Goal: Task Accomplishment & Management: Complete application form

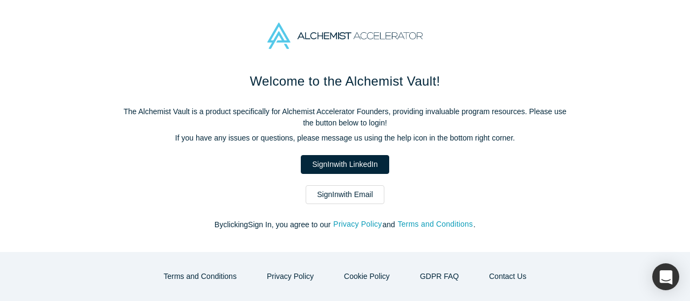
click at [374, 197] on link "Sign In with Email" at bounding box center [344, 194] width 79 height 19
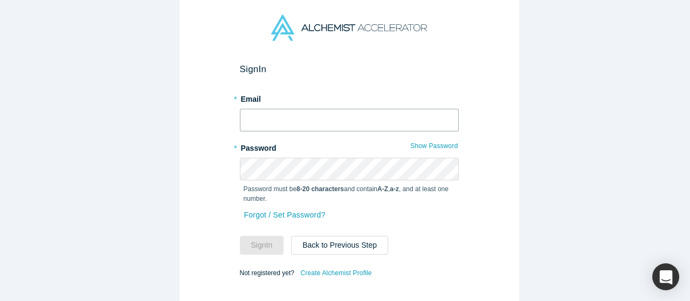
click at [303, 113] on input "text" at bounding box center [349, 120] width 219 height 23
click at [357, 121] on input "text" at bounding box center [349, 120] width 219 height 23
type input "hovakimz@denovosciences.ai"
click at [267, 237] on button "Sign In" at bounding box center [262, 245] width 44 height 19
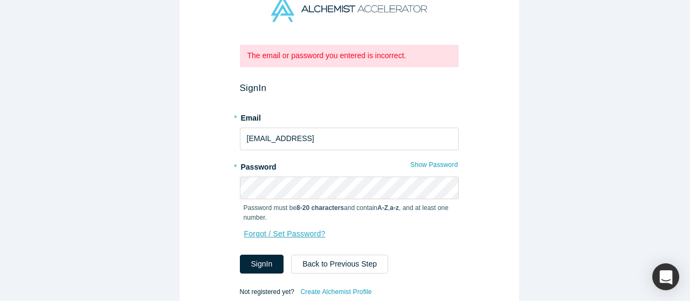
click at [283, 230] on link "Forgot / Set Password?" at bounding box center [285, 234] width 82 height 19
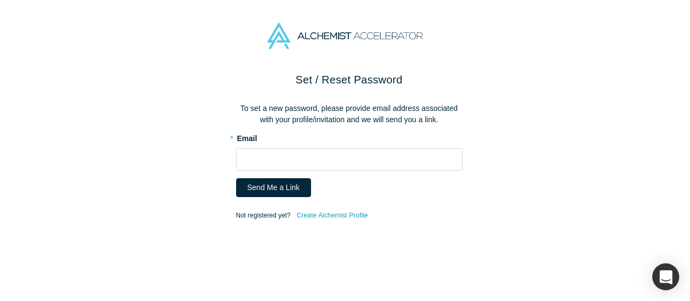
click at [285, 144] on div "* Email" at bounding box center [349, 149] width 226 height 41
click at [288, 155] on input "text" at bounding box center [349, 159] width 226 height 23
type input "hovakimz@denovosciences.ai"
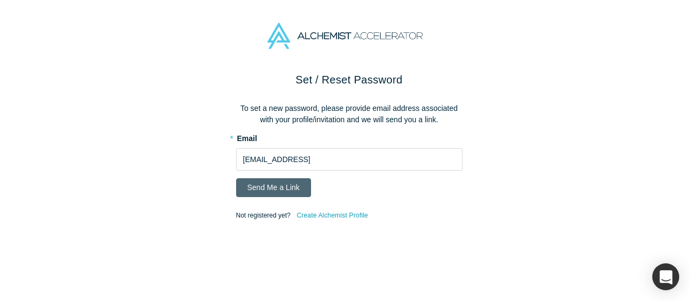
click at [269, 182] on button "Send Me a Link" at bounding box center [273, 187] width 75 height 19
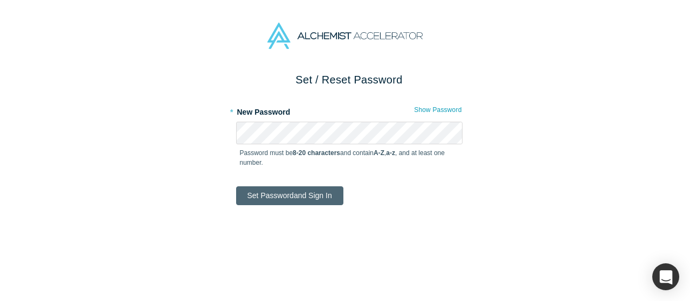
click at [300, 194] on button "Set Password and Sign In" at bounding box center [289, 195] width 107 height 19
click at [314, 194] on button "Set Password and Sign In" at bounding box center [289, 195] width 107 height 19
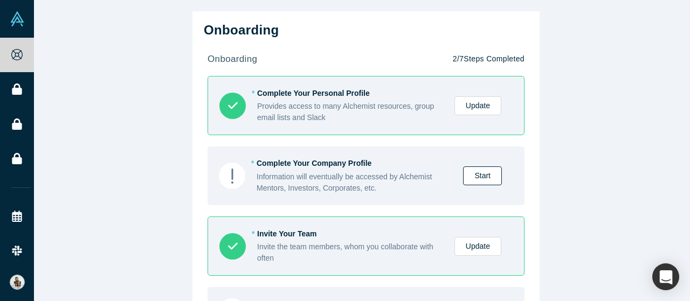
click at [478, 174] on link "Start" at bounding box center [482, 175] width 39 height 19
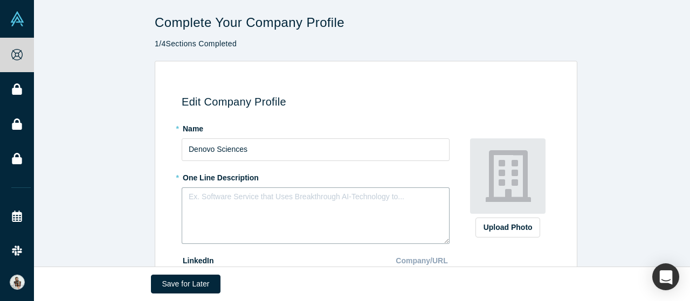
click at [242, 201] on textarea at bounding box center [316, 215] width 268 height 57
click at [225, 200] on textarea "To enrich screen reader interactions, please activate Accessibility in Grammarl…" at bounding box center [316, 215] width 268 height 57
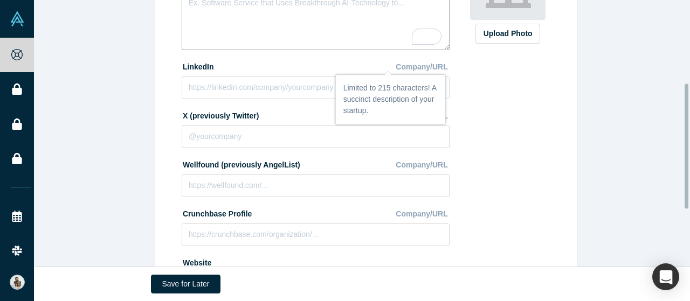
scroll to position [85, 0]
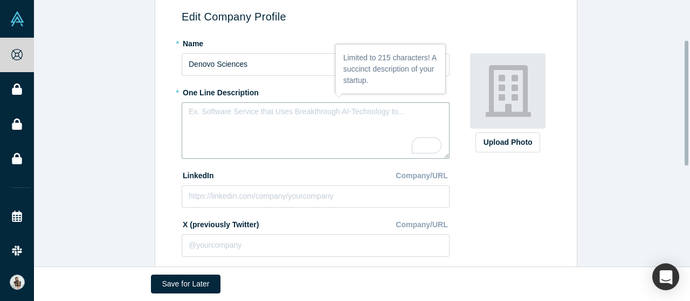
click at [303, 124] on textarea "To enrich screen reader interactions, please activate Accessibility in Grammarl…" at bounding box center [316, 130] width 268 height 57
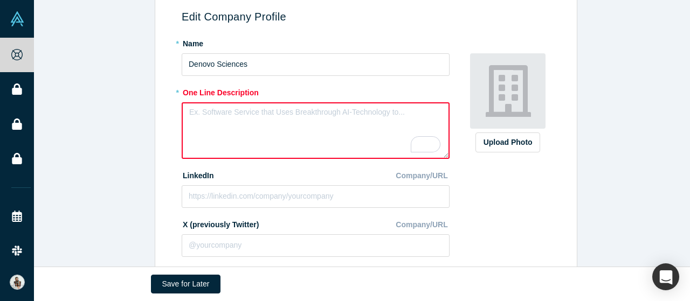
click at [638, 172] on div "Edit Company Profile * Name Denovo Sciences * One Line Description LinkedIn Com…" at bounding box center [366, 205] width 664 height 459
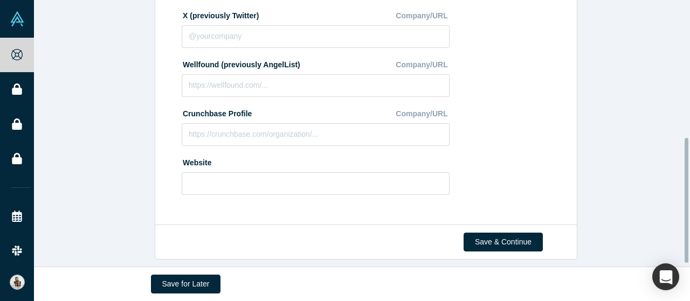
scroll to position [301, 0]
drag, startPoint x: 685, startPoint y: 114, endPoint x: 658, endPoint y: 262, distance: 150.6
click at [659, 262] on div "Complete Your Company Profile 1 / 4 Sections Completed Edit Company Profile * N…" at bounding box center [362, 133] width 656 height 267
click at [224, 175] on input at bounding box center [316, 183] width 268 height 23
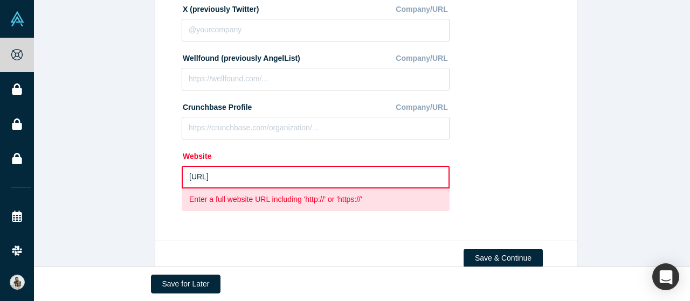
click at [631, 214] on div "Edit Company Profile * Name Denovo Sciences * One Line Description LinkedIn Com…" at bounding box center [366, 1] width 664 height 482
click at [586, 201] on div "Edit Company Profile * Name Denovo Sciences * One Line Description LinkedIn Com…" at bounding box center [366, 1] width 664 height 482
click at [185, 177] on input "[URL]" at bounding box center [316, 177] width 268 height 23
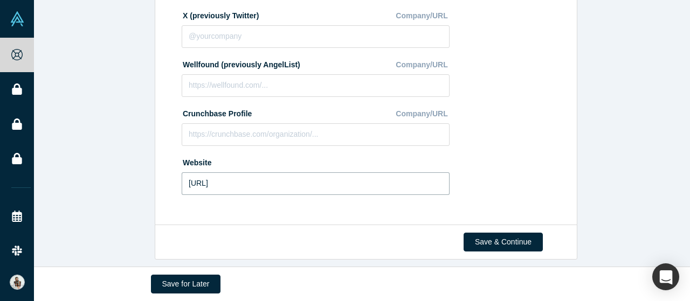
type input "[URL]"
click at [496, 168] on div "Upload Photo Zoom Save Remove Upload New" at bounding box center [507, 13] width 93 height 377
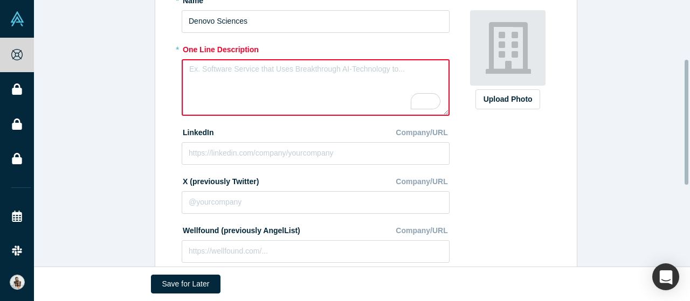
drag, startPoint x: 686, startPoint y: 233, endPoint x: 689, endPoint y: 151, distance: 81.4
click at [689, 151] on div "Complete Your Company Profile 1 / 4 Sections Completed Edit Company Profile * N…" at bounding box center [362, 133] width 656 height 267
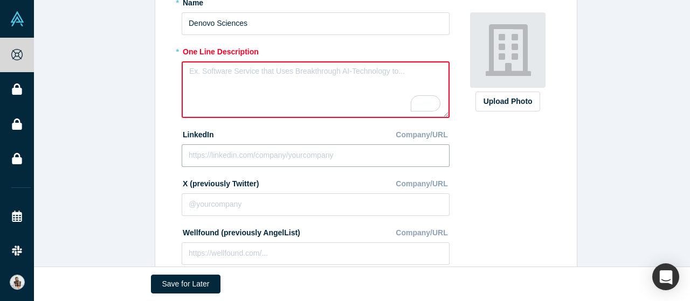
click at [246, 151] on input at bounding box center [316, 155] width 268 height 23
paste input "[URL][DOMAIN_NAME]"
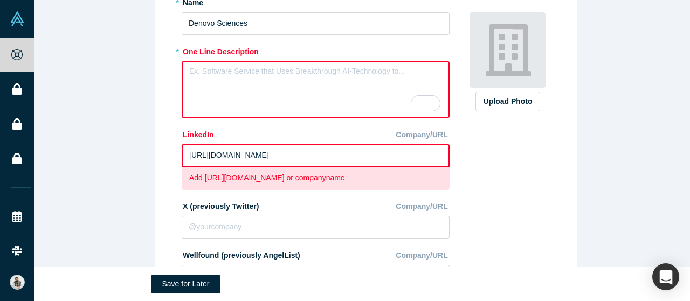
click at [267, 84] on textarea "To enrich screen reader interactions, please activate Accessibility in Grammarl…" at bounding box center [316, 89] width 268 height 57
click at [239, 162] on input "[URL][DOMAIN_NAME]" at bounding box center [316, 155] width 268 height 23
click at [407, 157] on input "[URL][DOMAIN_NAME]" at bounding box center [316, 155] width 268 height 23
drag, startPoint x: 411, startPoint y: 155, endPoint x: 210, endPoint y: 158, distance: 201.5
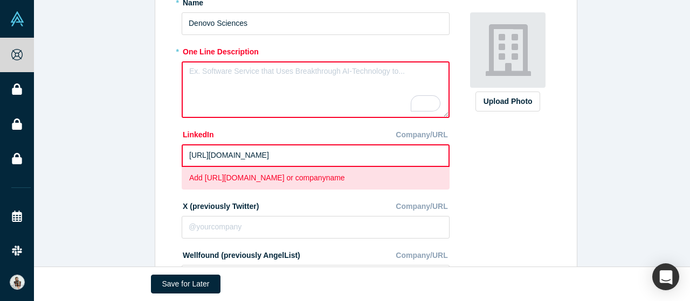
click at [210, 158] on input "[URL][DOMAIN_NAME]" at bounding box center [316, 155] width 268 height 23
paste input "[URL][DOMAIN_NAME]"
drag, startPoint x: 232, startPoint y: 157, endPoint x: 204, endPoint y: 166, distance: 29.3
click at [204, 166] on input "https://[URL][DOMAIN_NAME]" at bounding box center [316, 155] width 268 height 23
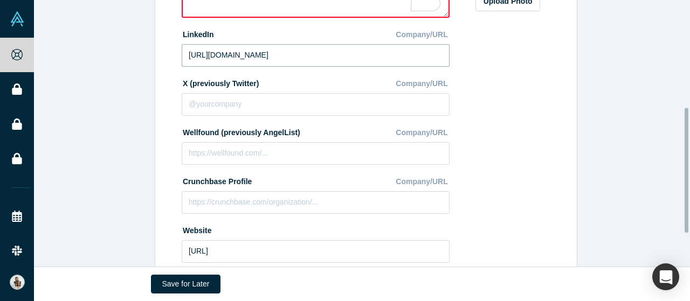
scroll to position [225, 0]
drag, startPoint x: 685, startPoint y: 136, endPoint x: 686, endPoint y: 183, distance: 46.3
click at [686, 183] on div at bounding box center [686, 168] width 4 height 125
type input "[URL][DOMAIN_NAME]"
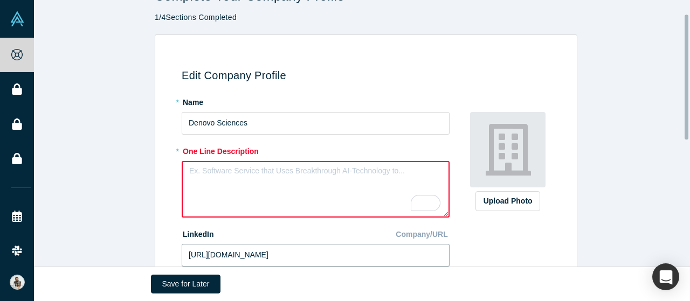
scroll to position [24, 0]
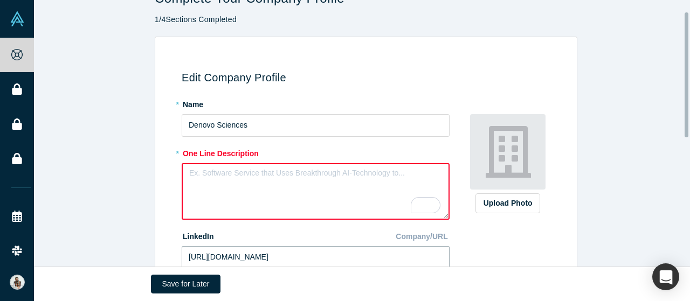
drag, startPoint x: 687, startPoint y: 146, endPoint x: 689, endPoint y: 52, distance: 93.8
click at [689, 52] on div "Complete Your Company Profile 1 / 4 Sections Completed Edit Company Profile * N…" at bounding box center [362, 133] width 656 height 267
click at [210, 177] on textarea "To enrich screen reader interactions, please activate Accessibility in Grammarl…" at bounding box center [316, 191] width 268 height 57
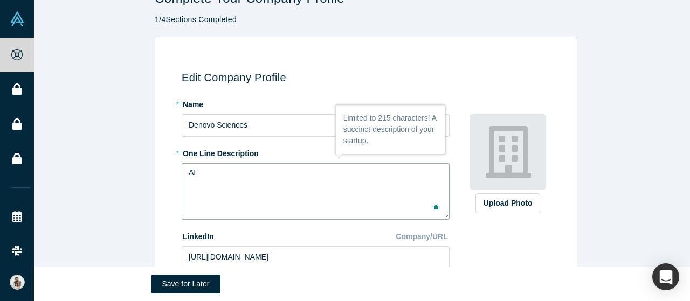
type textarea "A"
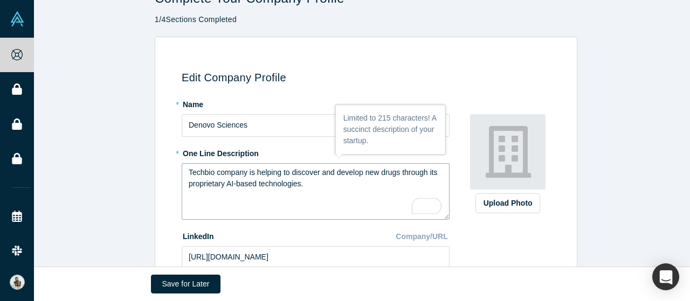
click at [274, 187] on textarea "Techbio company is helping to discover and develop new drugs through its propri…" at bounding box center [316, 191] width 268 height 57
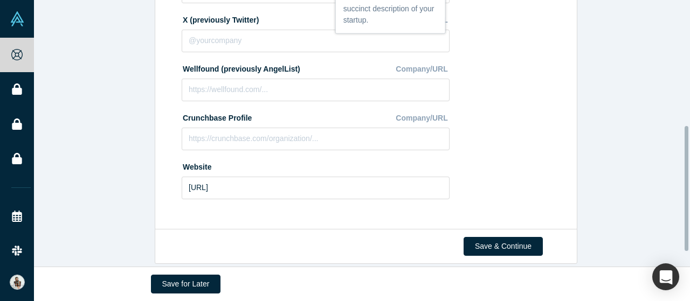
scroll to position [291, 0]
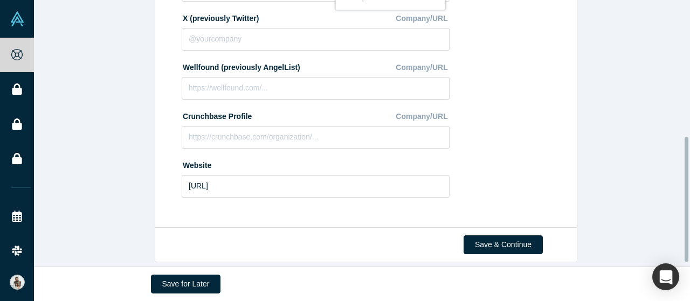
drag, startPoint x: 686, startPoint y: 89, endPoint x: 689, endPoint y: 213, distance: 124.0
click at [689, 213] on div "Complete Your Company Profile 1 / 4 Sections Completed Edit Company Profile * N…" at bounding box center [362, 133] width 656 height 267
type textarea "Techbio company is helping to discover and develop new drugs through its propri…"
click at [490, 245] on button "Save & Continue" at bounding box center [502, 244] width 79 height 19
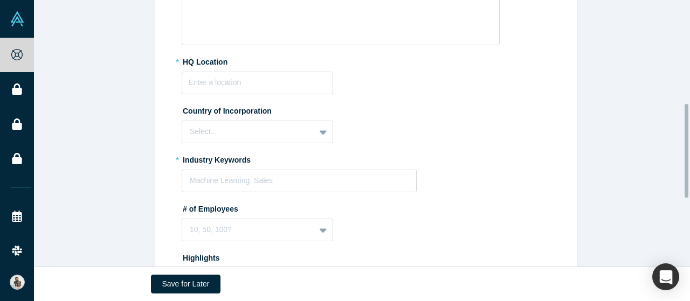
scroll to position [312, 0]
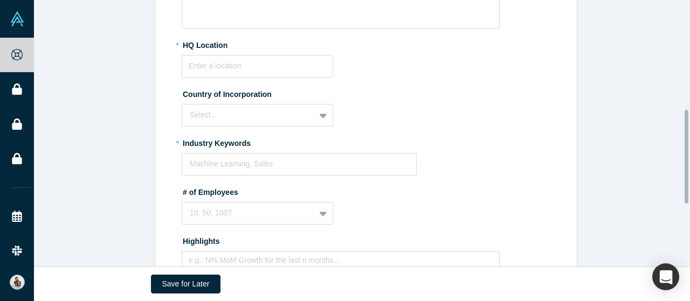
drag, startPoint x: 685, startPoint y: 81, endPoint x: 688, endPoint y: 190, distance: 108.9
click at [688, 190] on div "Complete Your Company Profile 2 / 4 Sections Completed Edit Overview * Summary …" at bounding box center [362, 133] width 656 height 267
click at [315, 114] on div "Select..." at bounding box center [257, 115] width 151 height 23
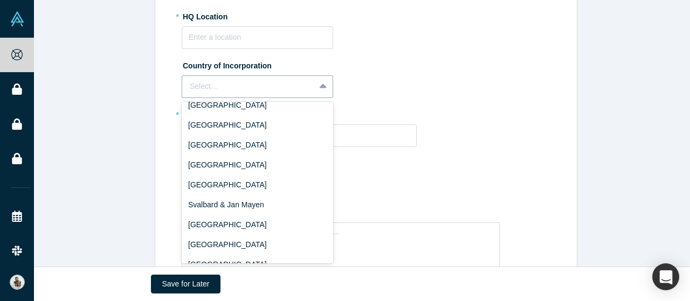
scroll to position [3889, 0]
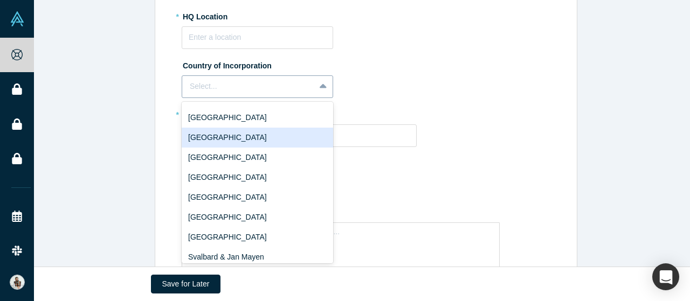
click at [227, 86] on div at bounding box center [248, 86] width 117 height 13
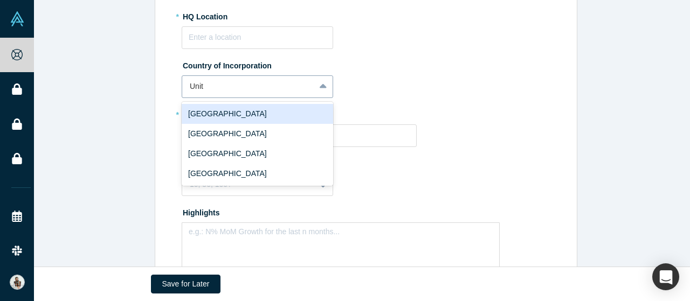
type input "Unite"
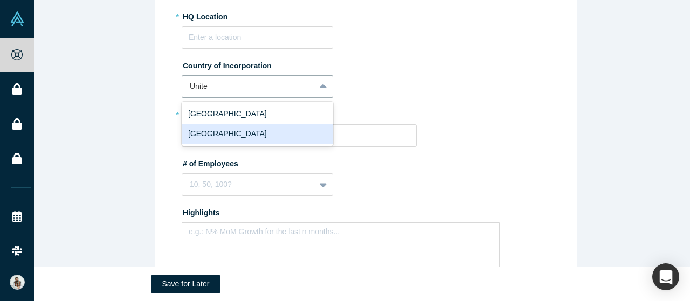
click at [260, 134] on div "[GEOGRAPHIC_DATA]" at bounding box center [257, 134] width 151 height 20
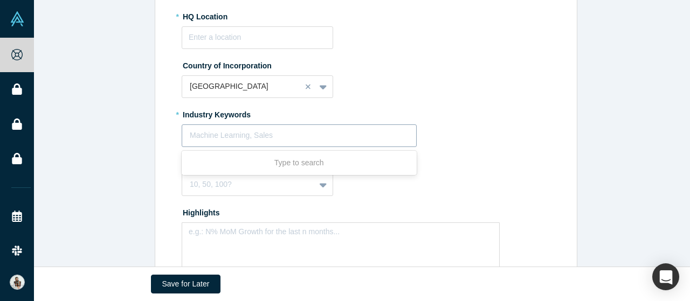
click at [228, 134] on div at bounding box center [299, 135] width 219 height 13
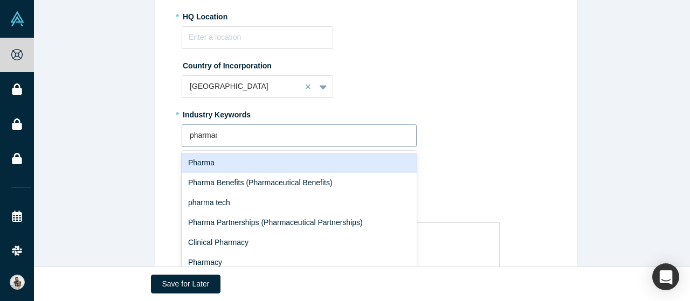
type input "pharmace"
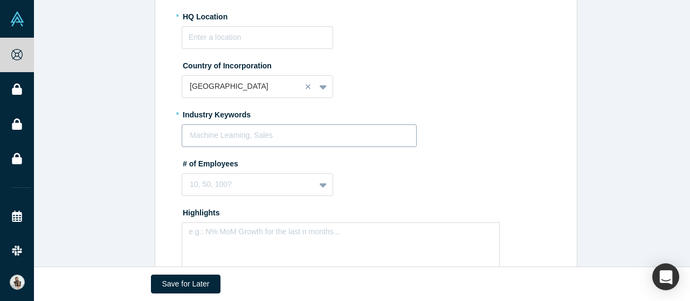
click at [227, 131] on div at bounding box center [299, 135] width 219 height 13
type input "techbio"
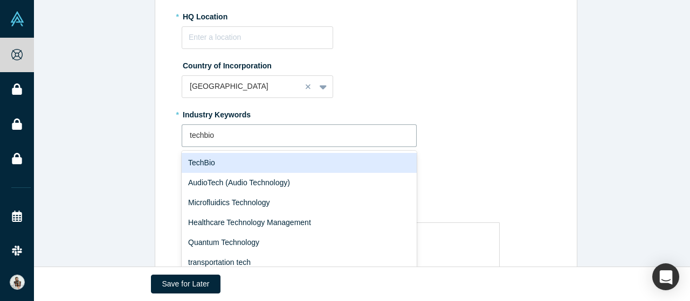
click at [210, 162] on div "TechBio" at bounding box center [299, 163] width 235 height 20
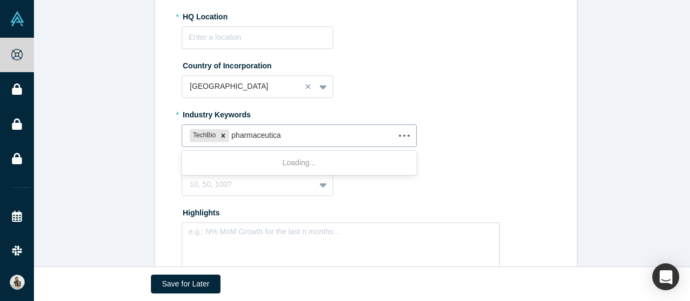
type input "pharmaceutical"
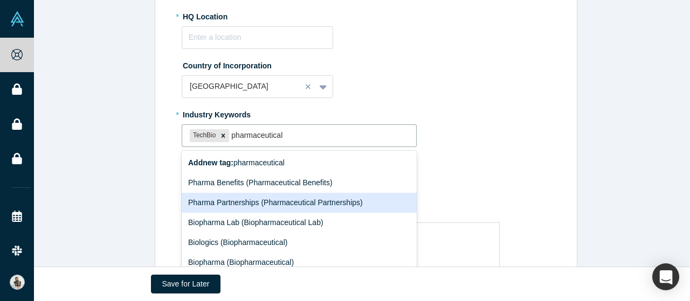
click at [241, 205] on div "Pharma Partnerships (Pharmaceutical Partnerships)" at bounding box center [299, 203] width 235 height 20
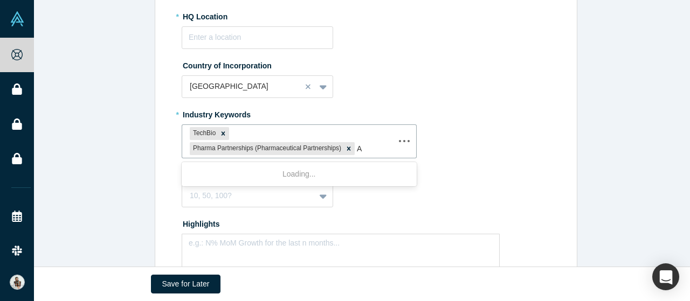
type input "AI"
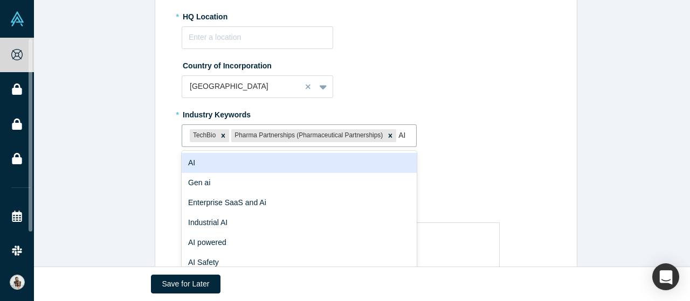
click at [231, 163] on div "AI" at bounding box center [299, 163] width 235 height 20
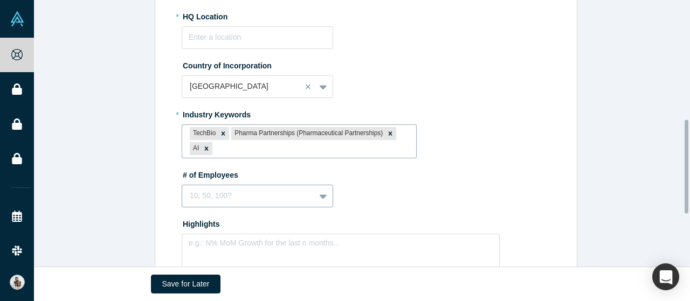
click at [319, 190] on div "10, 50, 100?" at bounding box center [257, 196] width 151 height 23
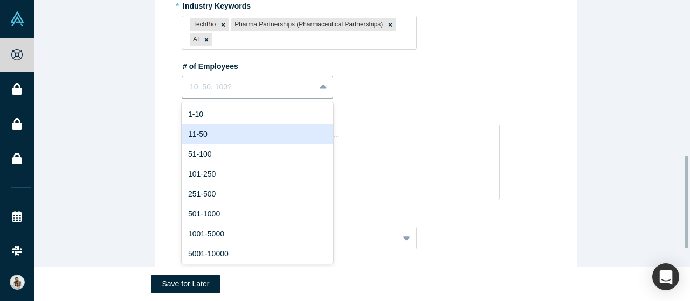
click at [286, 133] on div "11-50" at bounding box center [257, 134] width 151 height 20
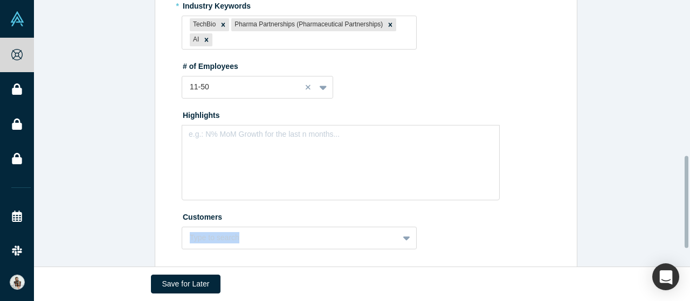
drag, startPoint x: 684, startPoint y: 208, endPoint x: 688, endPoint y: 241, distance: 32.6
click at [688, 241] on div "Complete Your Company Profile 2 / 4 Sections Completed Edit Overview * Summary …" at bounding box center [362, 133] width 656 height 267
click at [398, 242] on div "10 results available. Use Up and Down to choose options, press Enter to select …" at bounding box center [299, 238] width 235 height 23
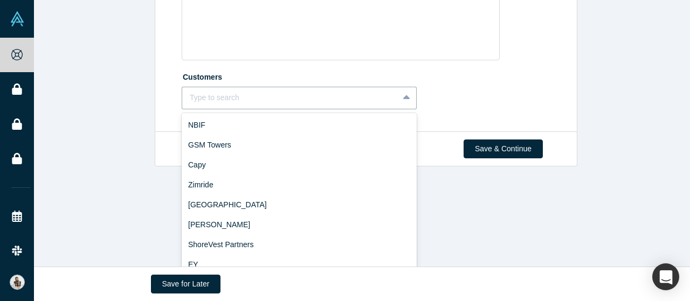
scroll to position [252, 0]
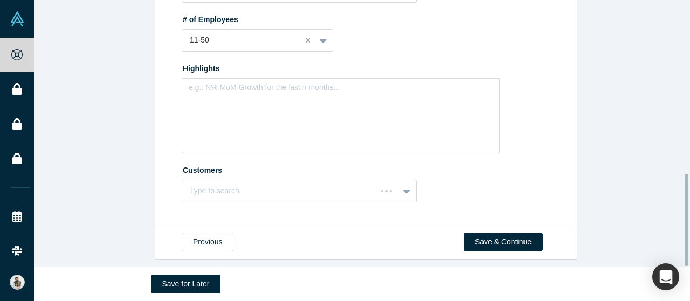
click at [475, 245] on div "Complete Your Company Profile 2 / 4 Sections Completed Edit Overview * Summary …" at bounding box center [366, 137] width 664 height 275
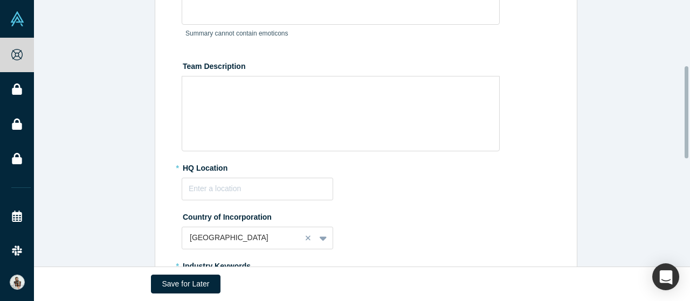
drag, startPoint x: 687, startPoint y: 246, endPoint x: 686, endPoint y: 138, distance: 108.3
click at [687, 138] on div at bounding box center [686, 112] width 4 height 92
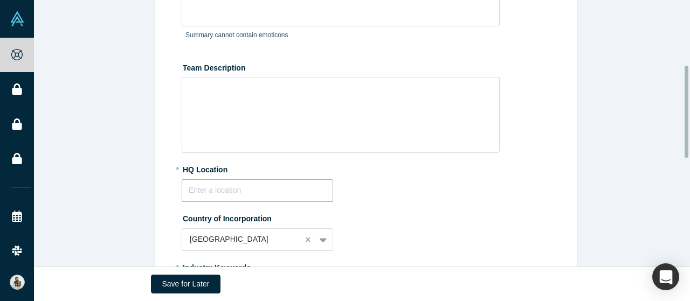
click at [229, 189] on input "text" at bounding box center [257, 190] width 151 height 23
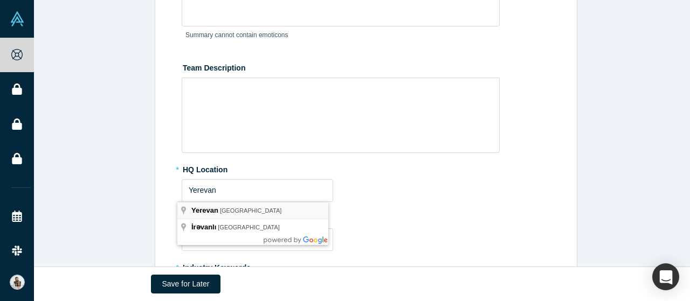
type input "[GEOGRAPHIC_DATA], [GEOGRAPHIC_DATA]"
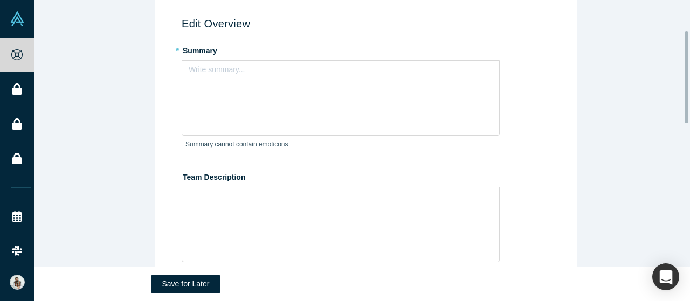
drag, startPoint x: 685, startPoint y: 121, endPoint x: 684, endPoint y: 88, distance: 33.4
click at [684, 88] on div at bounding box center [686, 77] width 4 height 92
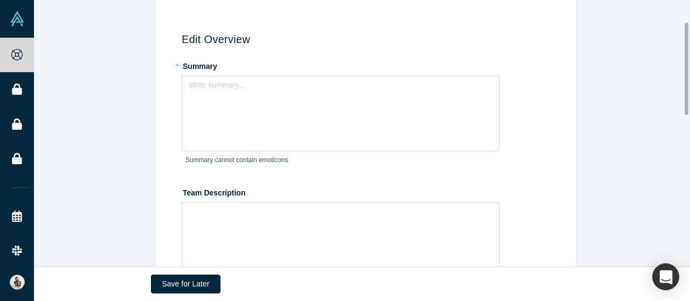
drag, startPoint x: 684, startPoint y: 88, endPoint x: 680, endPoint y: 77, distance: 11.6
click at [680, 77] on div "Complete Your Company Profile 2 / 4 Sections Completed Edit Overview * Summary …" at bounding box center [362, 133] width 656 height 267
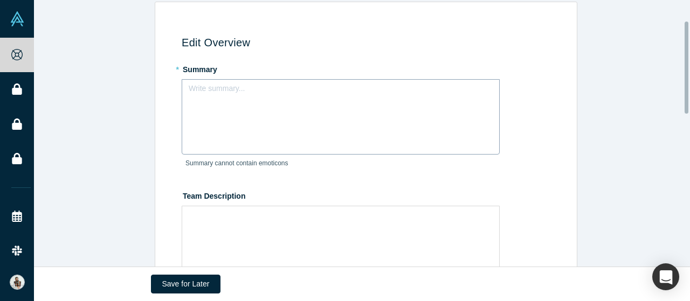
click at [238, 88] on div "rdw-editor" at bounding box center [341, 91] width 290 height 11
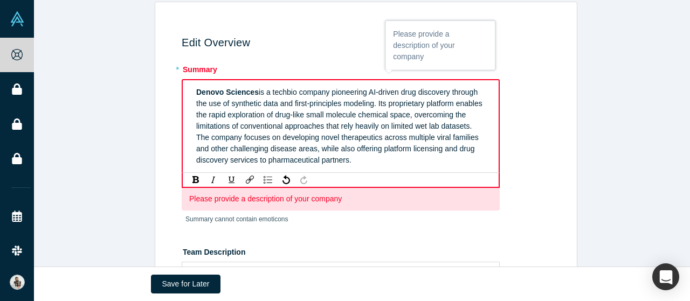
click at [321, 120] on span "is a techbio company pioneering AI-driven drug discovery through the use of syn…" at bounding box center [340, 126] width 288 height 76
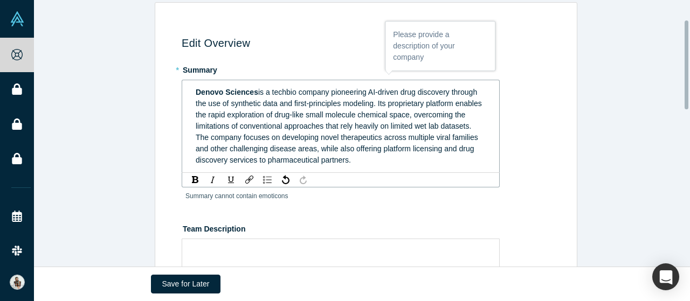
drag, startPoint x: 413, startPoint y: 139, endPoint x: 210, endPoint y: 150, distance: 202.9
click at [210, 150] on span "is a techbio company pioneering AI-driven drug discovery through the use of syn…" at bounding box center [340, 126] width 288 height 76
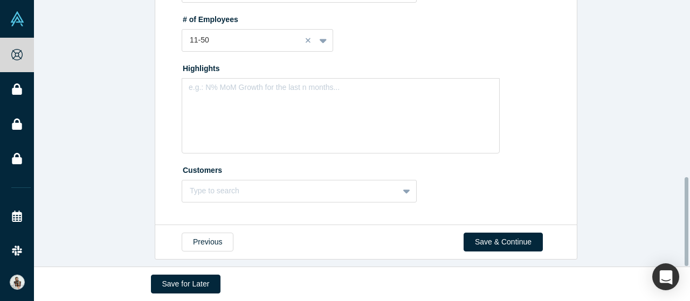
drag, startPoint x: 687, startPoint y: 93, endPoint x: 496, endPoint y: 253, distance: 249.4
click at [689, 257] on div "Complete Your Company Profile 2 / 4 Sections Completed Edit Overview * Summary …" at bounding box center [362, 133] width 656 height 267
click at [482, 233] on button "Save & Continue" at bounding box center [502, 242] width 79 height 19
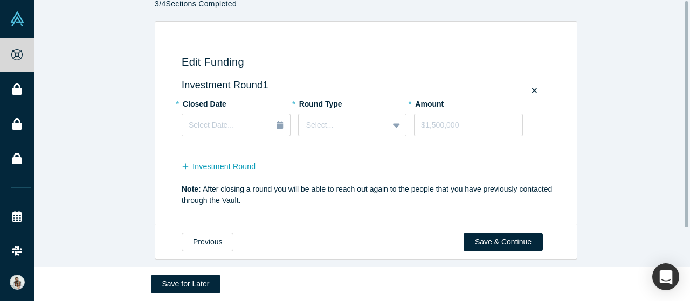
scroll to position [0, 0]
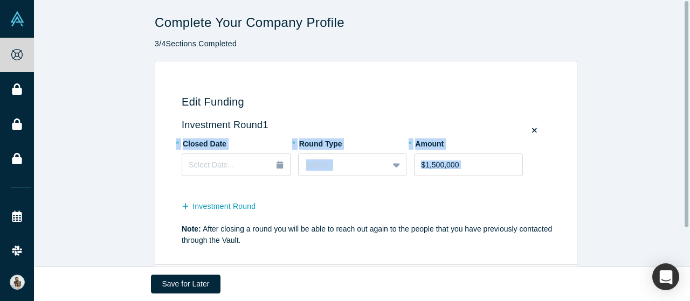
drag, startPoint x: 683, startPoint y: 118, endPoint x: 678, endPoint y: 172, distance: 54.1
click at [678, 172] on div "Edit Funding Investment Round 1 * Closed Date Select Date... * Round Type Selec…" at bounding box center [366, 163] width 664 height 205
click at [658, 166] on div "Edit Funding Investment Round 1 * Closed Date Select Date... * Round Type Selec…" at bounding box center [366, 163] width 664 height 205
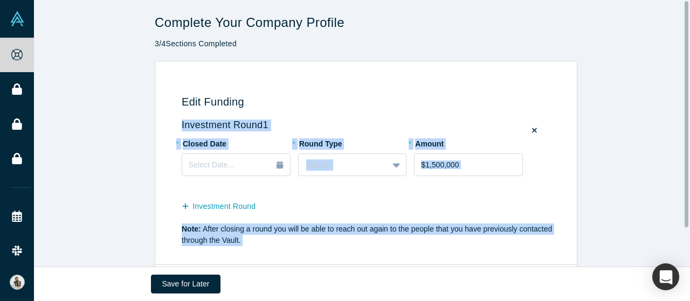
drag, startPoint x: 683, startPoint y: 96, endPoint x: 688, endPoint y: 175, distance: 78.8
click at [688, 175] on div "Edit Funding Investment Round 1 * Closed Date Select Date... * Round Type Selec…" at bounding box center [366, 163] width 664 height 205
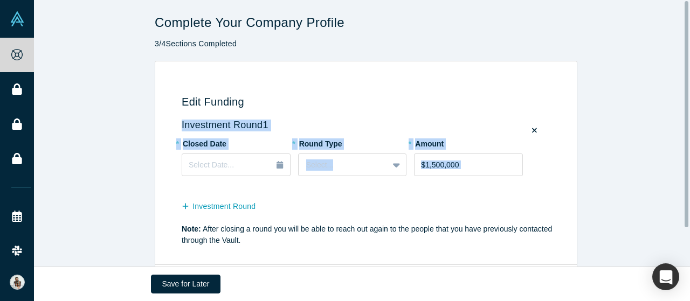
click at [667, 171] on div "Edit Funding Investment Round 1 * Closed Date Select Date... * Round Type Selec…" at bounding box center [366, 163] width 664 height 205
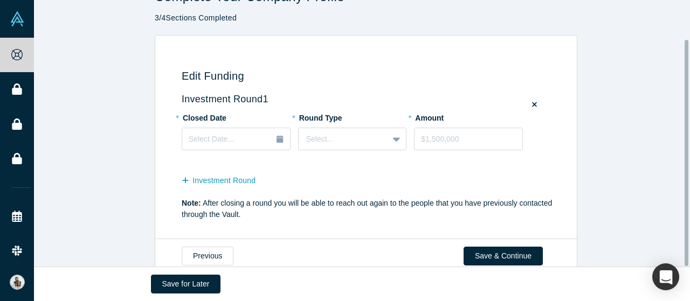
scroll to position [46, 0]
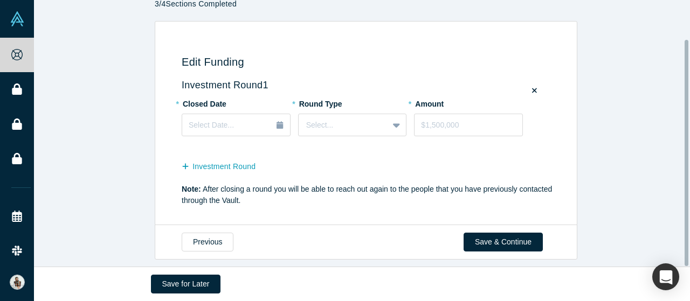
drag, startPoint x: 687, startPoint y: 194, endPoint x: 677, endPoint y: 244, distance: 50.6
click at [677, 244] on div "Complete Your Company Profile 3 / 4 Sections Completed Edit Funding Investment …" at bounding box center [362, 133] width 656 height 267
click at [381, 121] on div "Select..." at bounding box center [343, 125] width 90 height 18
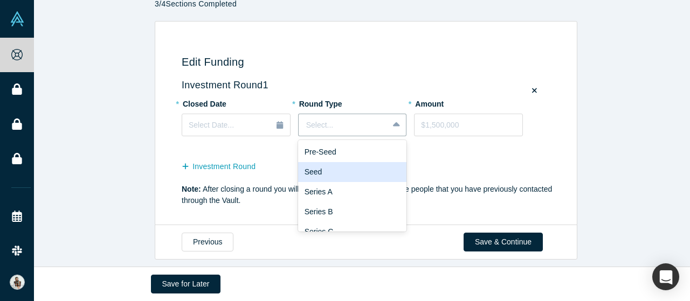
click at [346, 163] on div "Seed" at bounding box center [352, 172] width 109 height 20
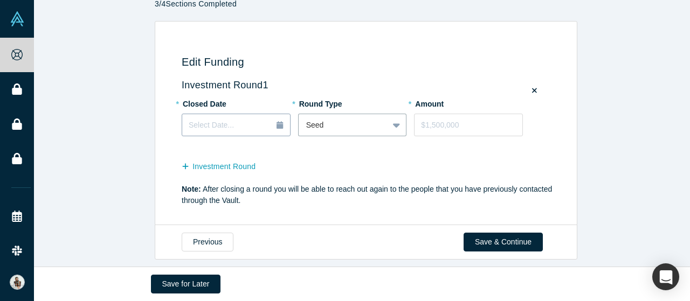
click at [229, 120] on div "Select Date..." at bounding box center [236, 126] width 95 height 12
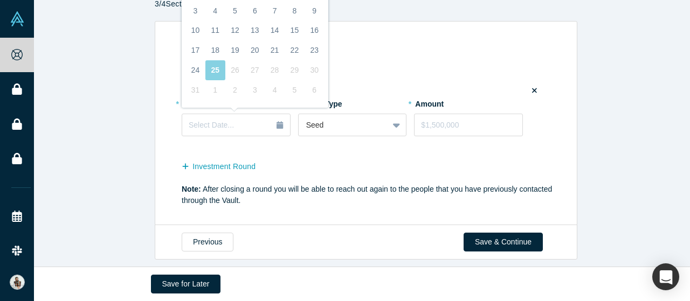
click at [648, 156] on div "Edit Funding Investment Round 1 * Closed Date Select Date... Previous Month [DA…" at bounding box center [366, 123] width 664 height 205
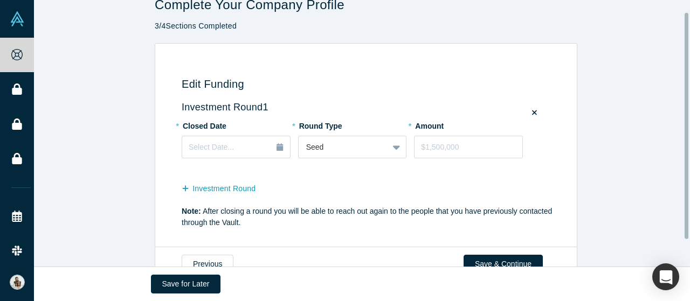
drag, startPoint x: 685, startPoint y: 118, endPoint x: 652, endPoint y: 94, distance: 40.8
click at [687, 85] on div at bounding box center [686, 126] width 4 height 226
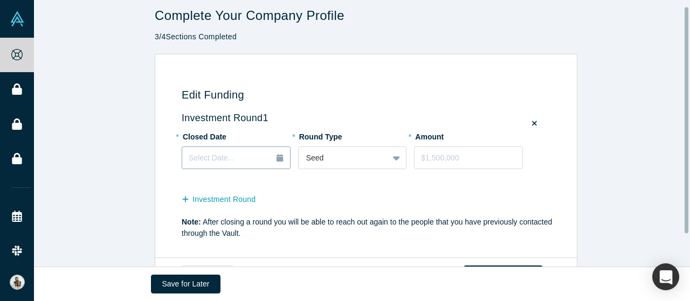
click at [237, 161] on div "Select Date..." at bounding box center [236, 158] width 95 height 12
click at [638, 107] on div "Edit Funding Investment Round 1 * Closed Date Select Date... * Round Type Seed …" at bounding box center [366, 156] width 664 height 205
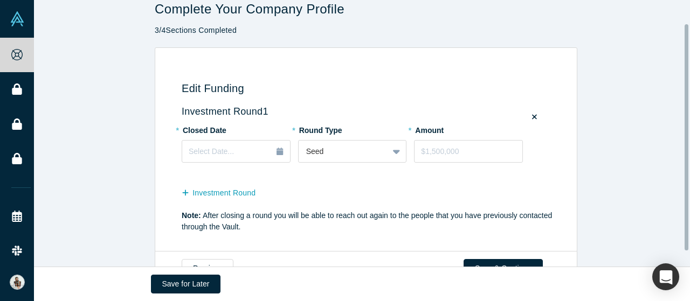
scroll to position [0, 0]
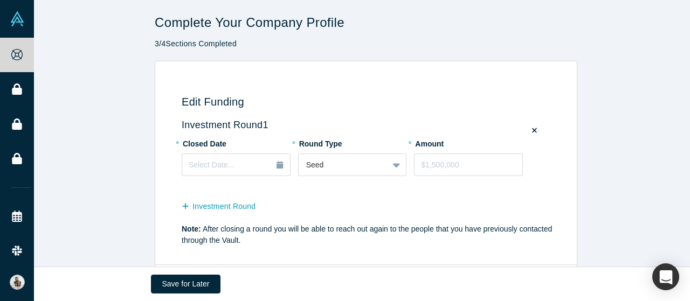
click at [629, 190] on div "Edit Funding Investment Round 1 * Closed Date Select Date... * Round Type Seed …" at bounding box center [366, 163] width 664 height 205
click at [280, 165] on button "Select Date..." at bounding box center [236, 165] width 109 height 23
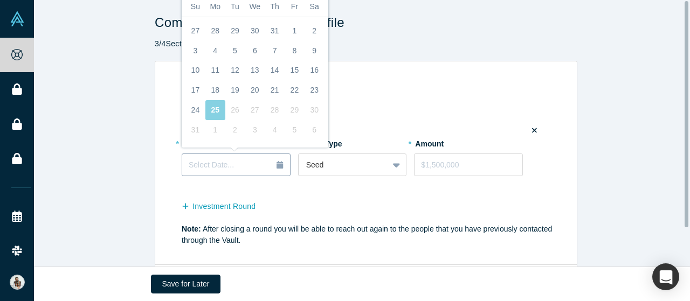
drag, startPoint x: 686, startPoint y: 174, endPoint x: 689, endPoint y: 118, distance: 56.1
click at [689, 118] on div "Complete Your Company Profile 3 / 4 Sections Completed Edit Funding Investment …" at bounding box center [362, 133] width 656 height 267
drag, startPoint x: 685, startPoint y: 109, endPoint x: 689, endPoint y: 32, distance: 77.1
click at [689, 32] on div "Complete Your Company Profile 3 / 4 Sections Completed Edit Funding Investment …" at bounding box center [362, 133] width 656 height 267
click at [390, 99] on h3 "Edit Funding" at bounding box center [368, 101] width 372 height 13
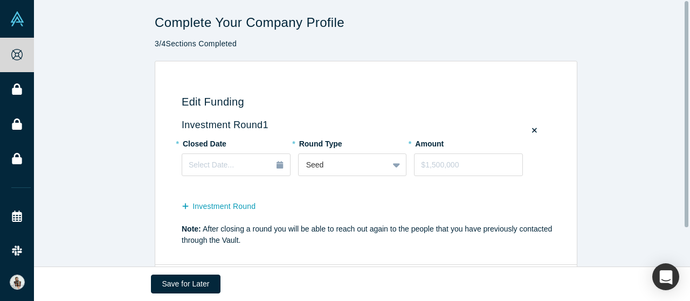
drag, startPoint x: 685, startPoint y: 164, endPoint x: 689, endPoint y: 138, distance: 25.6
click at [689, 138] on div "Complete Your Company Profile 3 / 4 Sections Completed Edit Funding Investment …" at bounding box center [362, 133] width 656 height 267
click at [458, 163] on input "tel" at bounding box center [468, 165] width 109 height 23
type input "$700,000"
click at [227, 167] on div "Select Date..." at bounding box center [213, 165] width 49 height 12
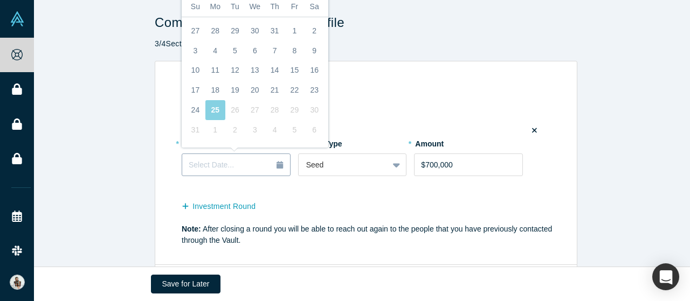
click at [276, 168] on icon "button" at bounding box center [279, 165] width 6 height 8
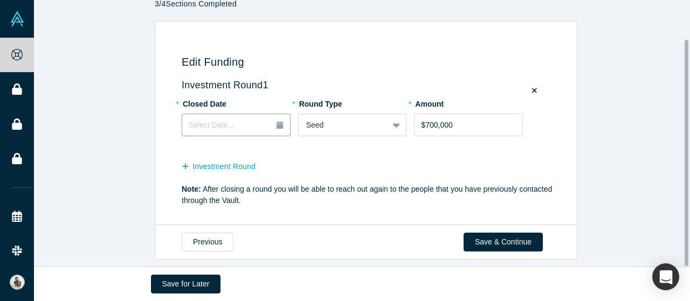
drag, startPoint x: 687, startPoint y: 168, endPoint x: 689, endPoint y: 102, distance: 65.7
click at [689, 105] on div "Complete Your Company Profile 3 / 4 Sections Completed Edit Funding Investment …" at bounding box center [362, 133] width 656 height 267
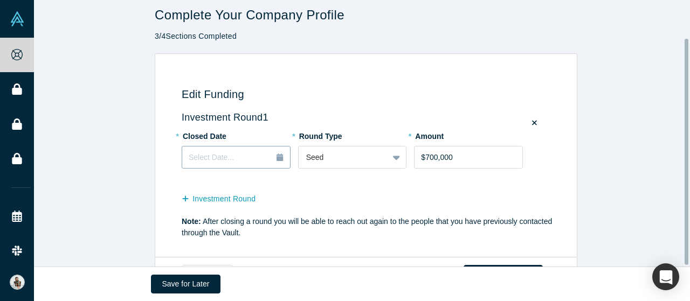
scroll to position [0, 0]
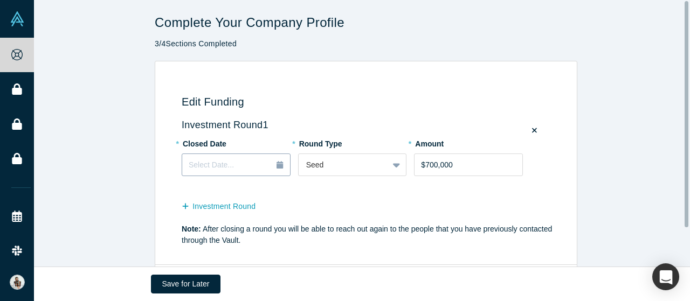
drag, startPoint x: 686, startPoint y: 141, endPoint x: 682, endPoint y: 72, distance: 68.6
click at [682, 72] on div "Complete Your Company Profile 3 / 4 Sections Completed Edit Funding Investment …" at bounding box center [362, 133] width 656 height 267
click at [276, 163] on icon "button" at bounding box center [279, 165] width 6 height 8
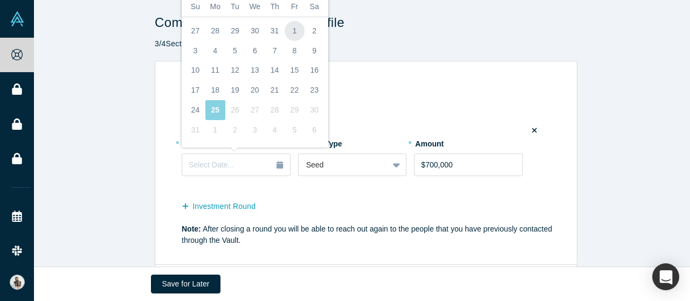
click at [292, 27] on div "1" at bounding box center [294, 31] width 20 height 20
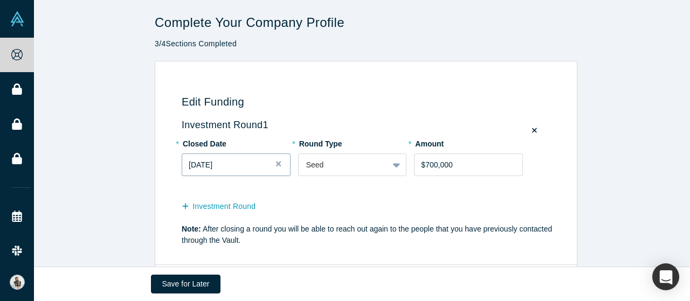
click at [237, 166] on div "[DATE]" at bounding box center [236, 164] width 95 height 11
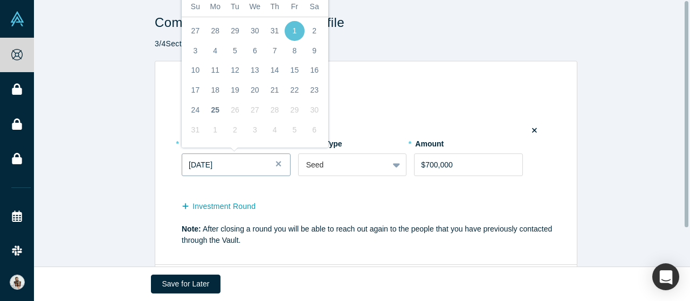
drag, startPoint x: 686, startPoint y: 148, endPoint x: 684, endPoint y: 107, distance: 41.0
click at [684, 107] on div "Complete Your Company Profile 3 / 4 Sections Completed Edit Funding Investment …" at bounding box center [362, 133] width 656 height 267
click at [444, 90] on div "Edit Funding Investment Round 1 * Closed Date [DATE] Previous Month [DATE] [DAT…" at bounding box center [364, 167] width 410 height 182
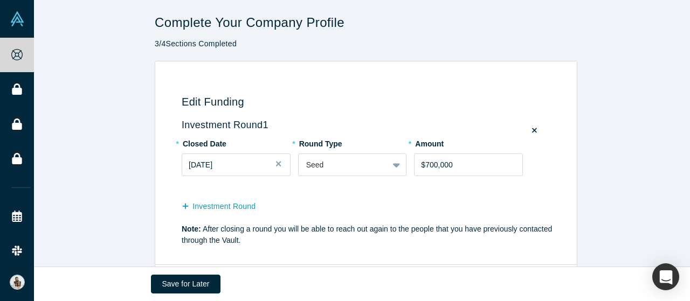
click at [274, 165] on button "Close" at bounding box center [282, 165] width 16 height 23
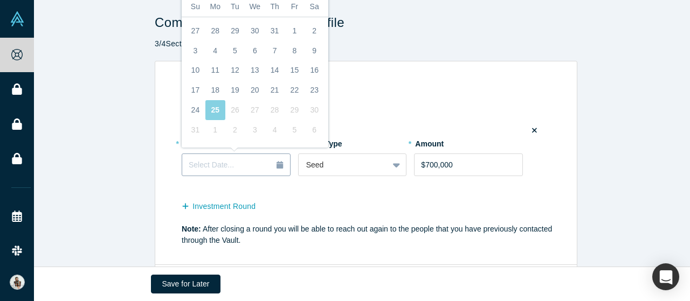
click at [258, 168] on div "Select Date..." at bounding box center [236, 165] width 95 height 12
click at [258, 169] on div "Select Date..." at bounding box center [236, 165] width 95 height 12
click at [226, 161] on div "Select Date..." at bounding box center [213, 165] width 49 height 12
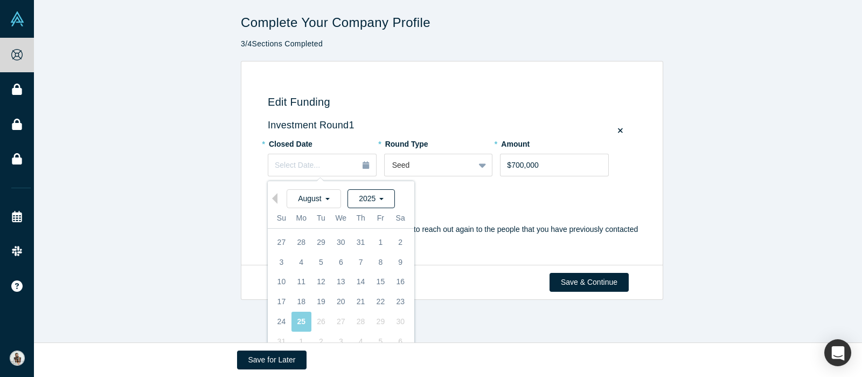
click at [380, 198] on div "2025" at bounding box center [370, 198] width 47 height 19
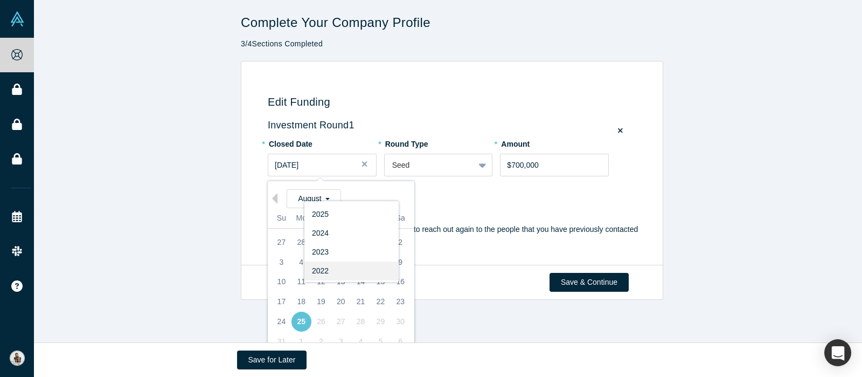
click at [347, 267] on div "2022" at bounding box center [351, 270] width 94 height 19
click at [323, 194] on span "August" at bounding box center [314, 198] width 32 height 9
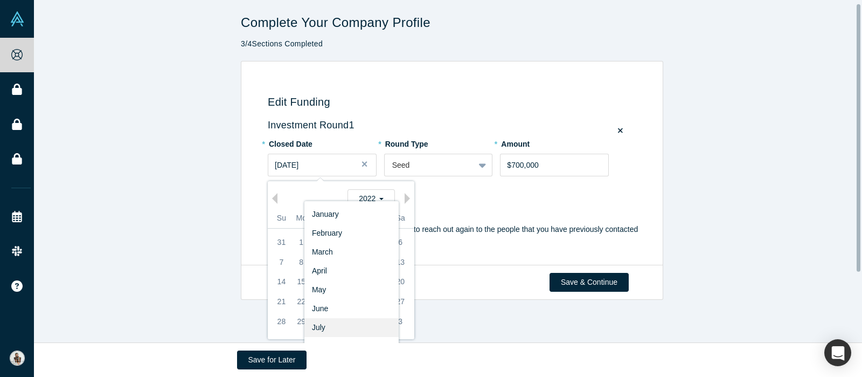
scroll to position [67, 0]
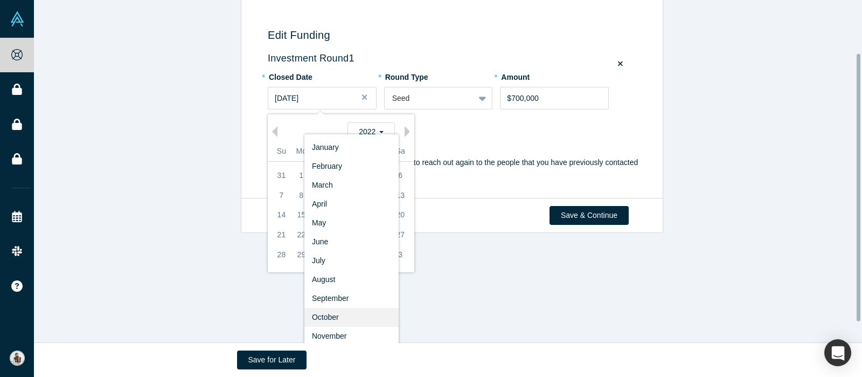
click at [344, 301] on div "October" at bounding box center [351, 317] width 94 height 19
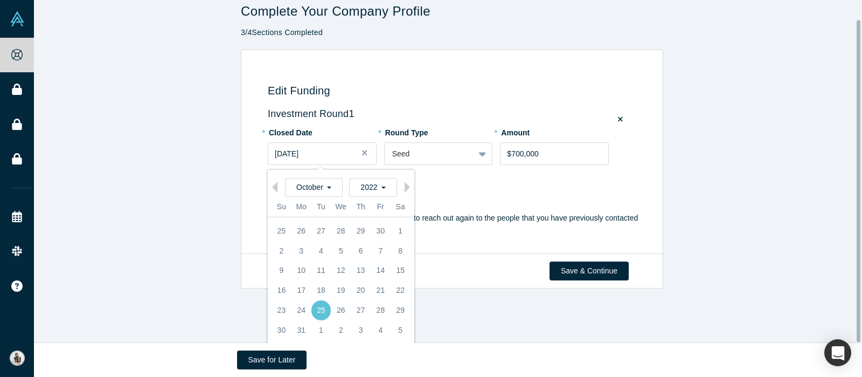
scroll to position [20, 0]
click at [393, 222] on div "1" at bounding box center [401, 231] width 20 height 20
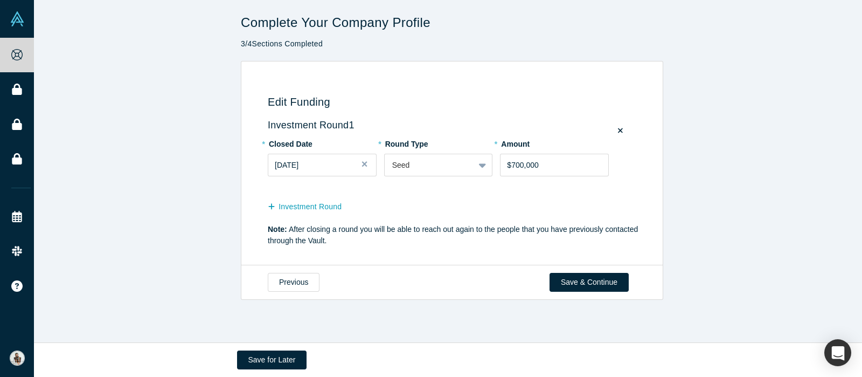
scroll to position [0, 0]
click at [315, 207] on button "Investment Round" at bounding box center [310, 206] width 85 height 19
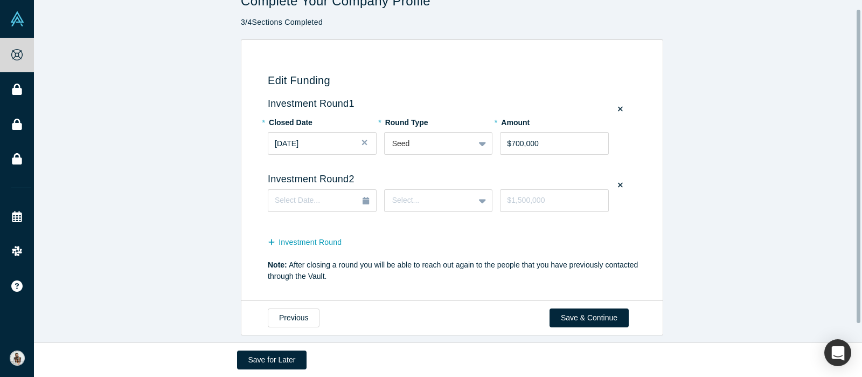
scroll to position [30, 0]
drag, startPoint x: 857, startPoint y: 261, endPoint x: 838, endPoint y: 316, distance: 57.9
click at [689, 301] on div "Complete Your Company Profile 3 / 4 Sections Completed Edit Funding Investment …" at bounding box center [448, 171] width 828 height 342
click at [564, 301] on button "Save & Continue" at bounding box center [589, 317] width 79 height 19
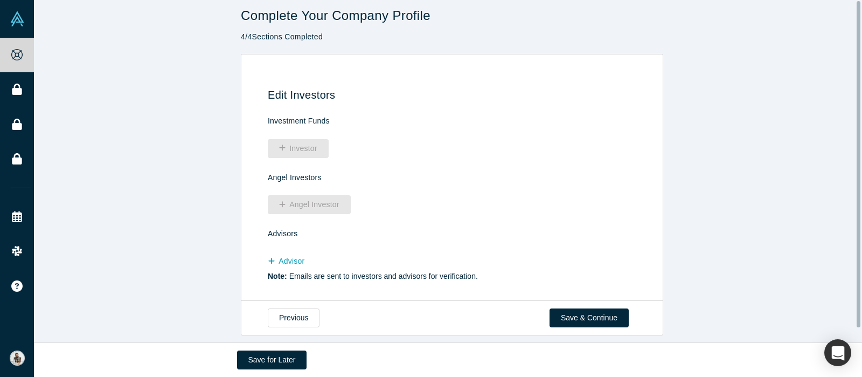
scroll to position [0, 0]
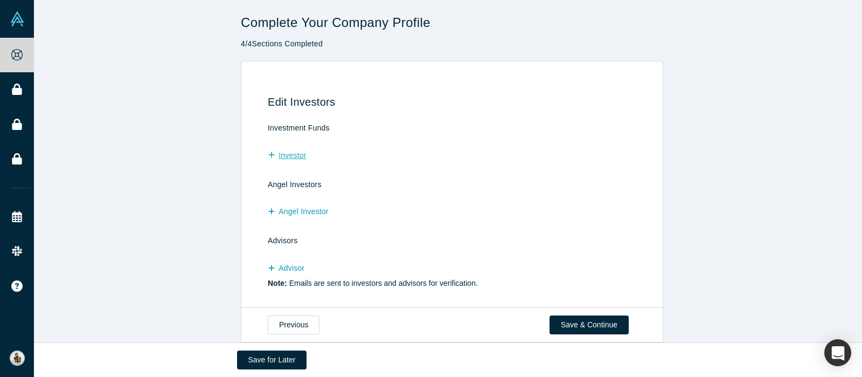
click at [289, 157] on button "Investor" at bounding box center [293, 155] width 50 height 19
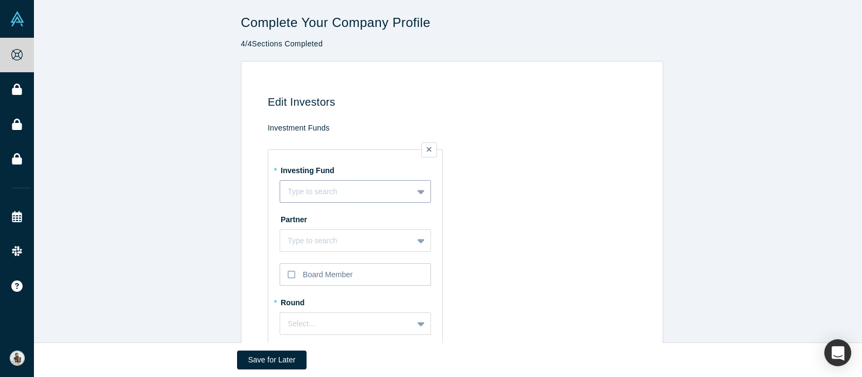
click at [418, 190] on div "Type to search" at bounding box center [355, 191] width 151 height 23
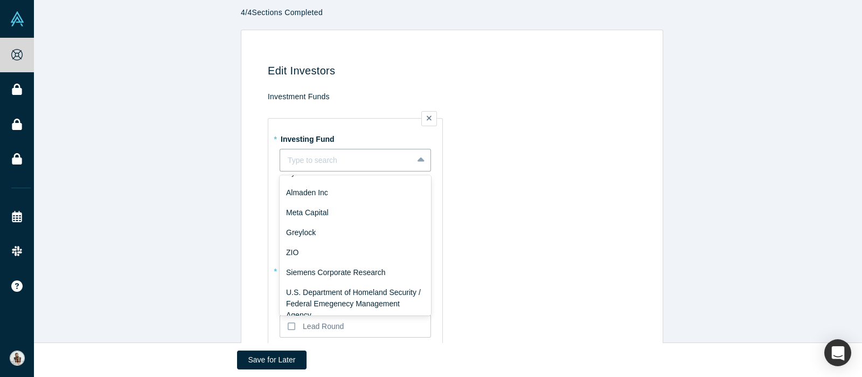
scroll to position [277, 0]
click at [504, 235] on td "* Investing Fund 20 results available. Use Up and Down to choose options, press…" at bounding box center [454, 230] width 372 height 250
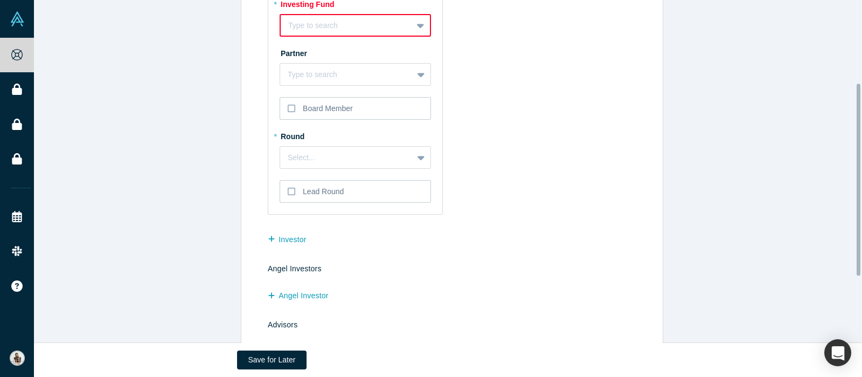
scroll to position [99, 0]
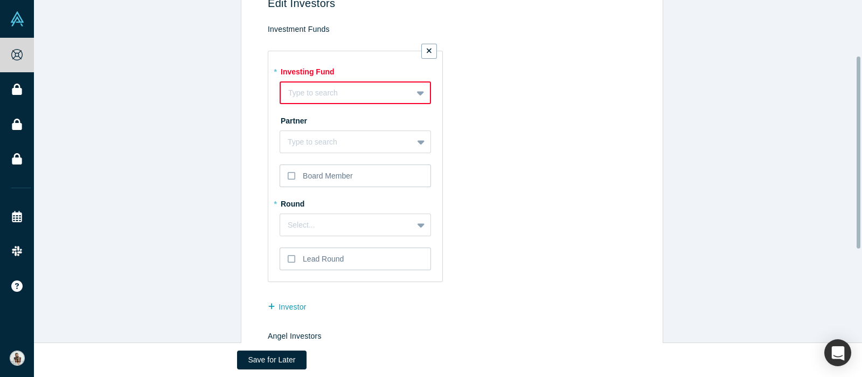
click at [427, 52] on icon at bounding box center [429, 51] width 5 height 8
click at [0, 0] on input "checkbox" at bounding box center [0, 0] width 0 height 0
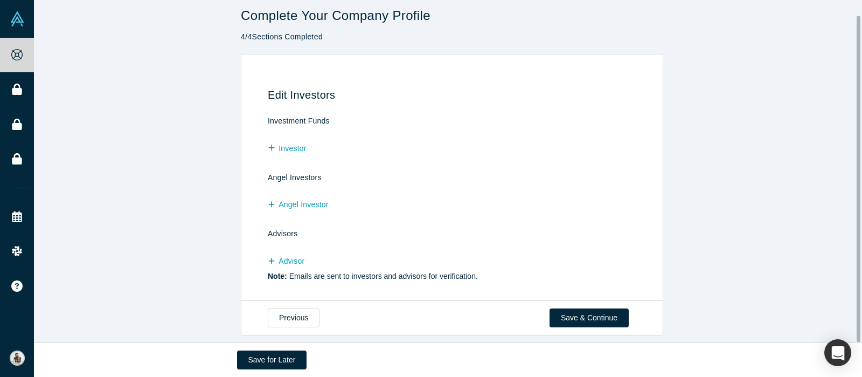
scroll to position [16, 0]
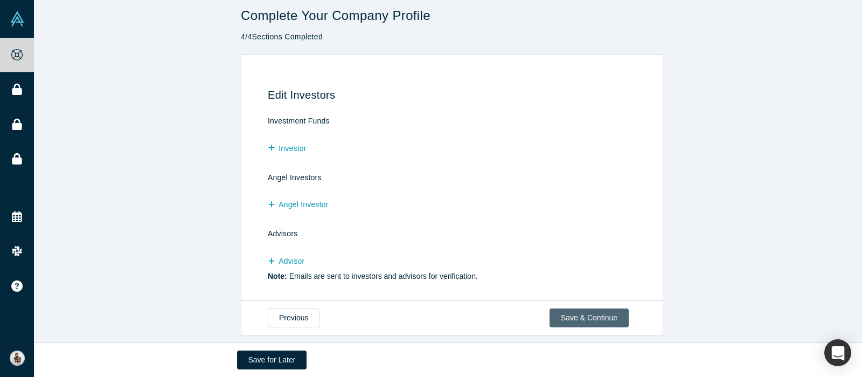
click at [572, 301] on button "Save & Continue" at bounding box center [589, 317] width 79 height 19
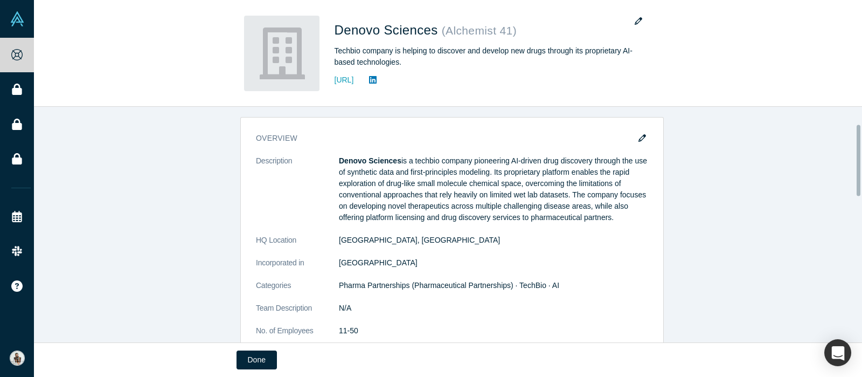
scroll to position [67, 0]
click at [261, 301] on button "Done" at bounding box center [257, 359] width 40 height 19
